Goal: Information Seeking & Learning: Learn about a topic

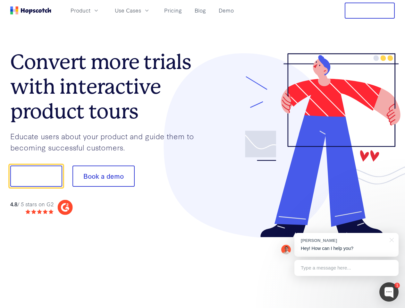
click at [203, 154] on div at bounding box center [299, 145] width 192 height 184
click at [90, 10] on span "Product" at bounding box center [81, 10] width 20 height 8
click at [141, 10] on span "Use Cases" at bounding box center [128, 10] width 26 height 8
click at [370, 11] on button "Free Trial" at bounding box center [370, 11] width 50 height 16
click at [36, 176] on button "Show me!" at bounding box center [36, 175] width 52 height 21
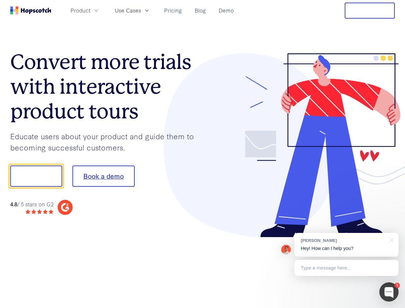
click at [103, 176] on button "Book a demo" at bounding box center [103, 175] width 62 height 21
click at [389, 292] on div at bounding box center [388, 291] width 19 height 19
click at [346, 245] on div "[PERSON_NAME] Hey! How can I help you?" at bounding box center [346, 245] width 104 height 24
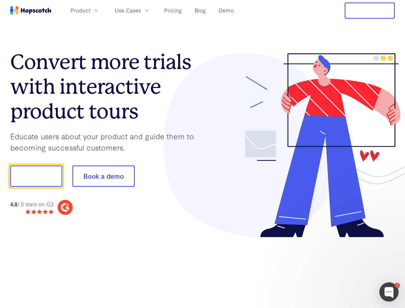
click at [390, 239] on div at bounding box center [338, 175] width 120 height 214
click at [346, 268] on div at bounding box center [338, 218] width 120 height 128
